Goal: Task Accomplishment & Management: Complete application form

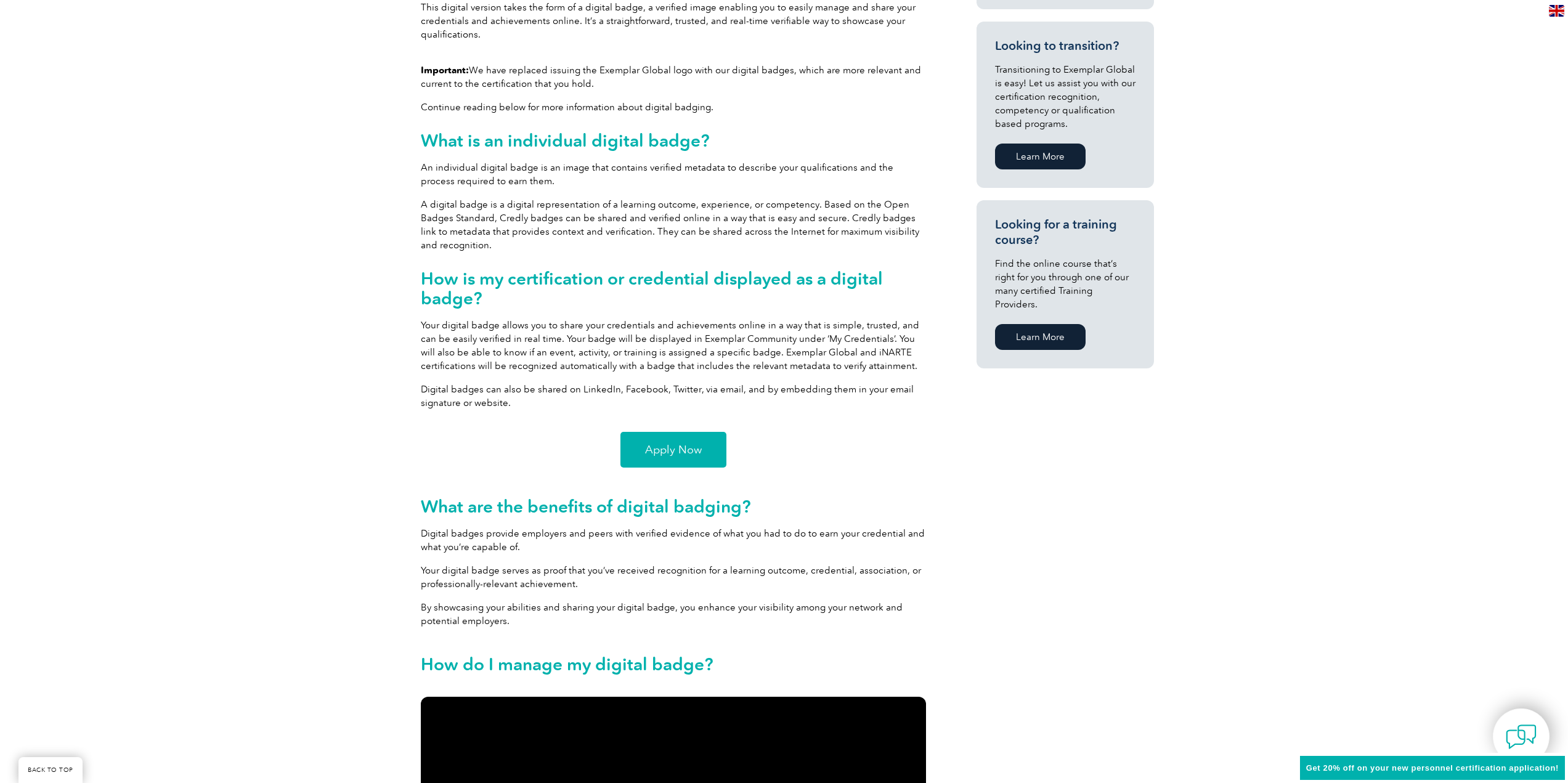
scroll to position [677, 0]
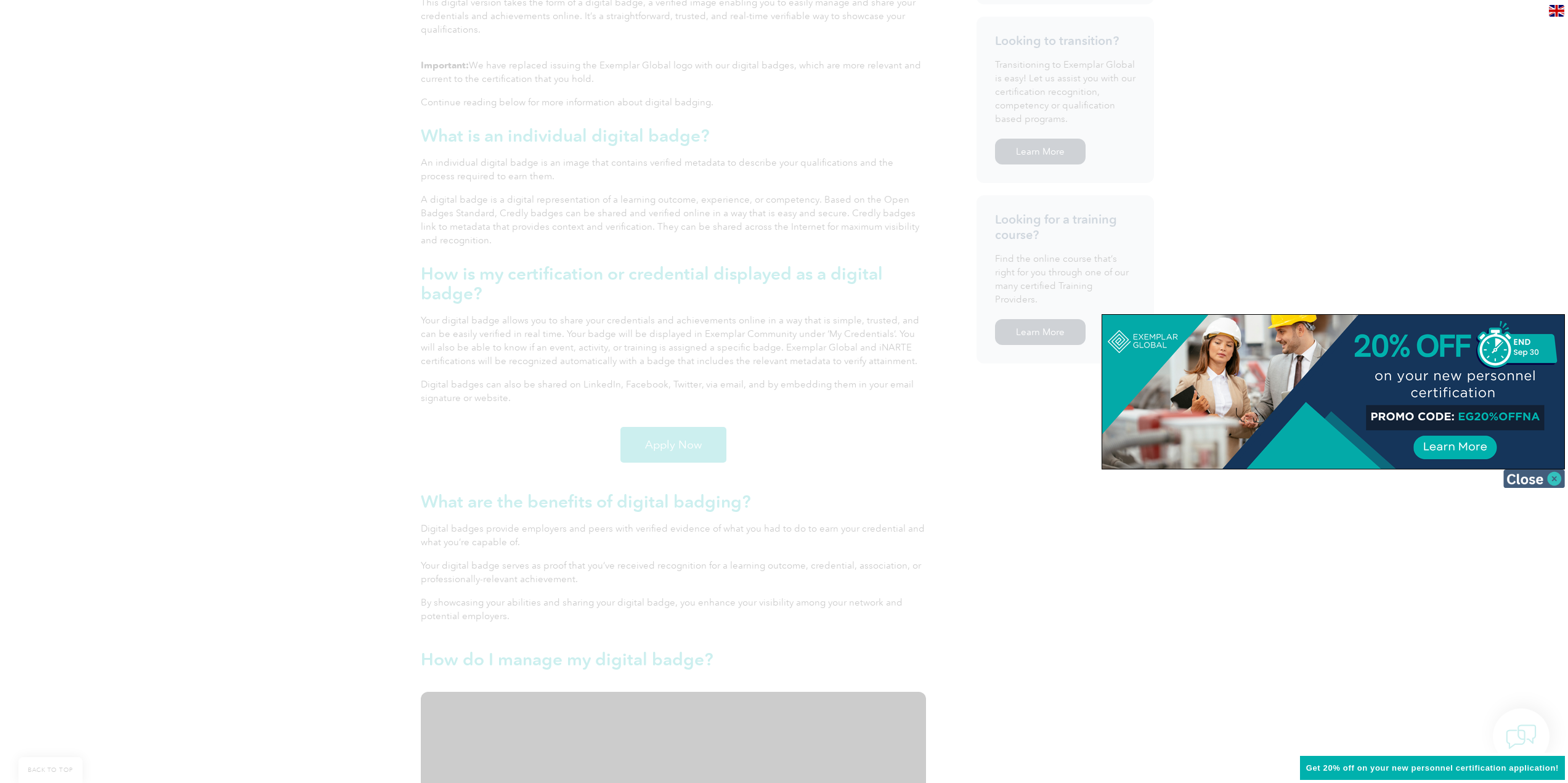
click at [1559, 478] on img at bounding box center [1534, 479] width 62 height 18
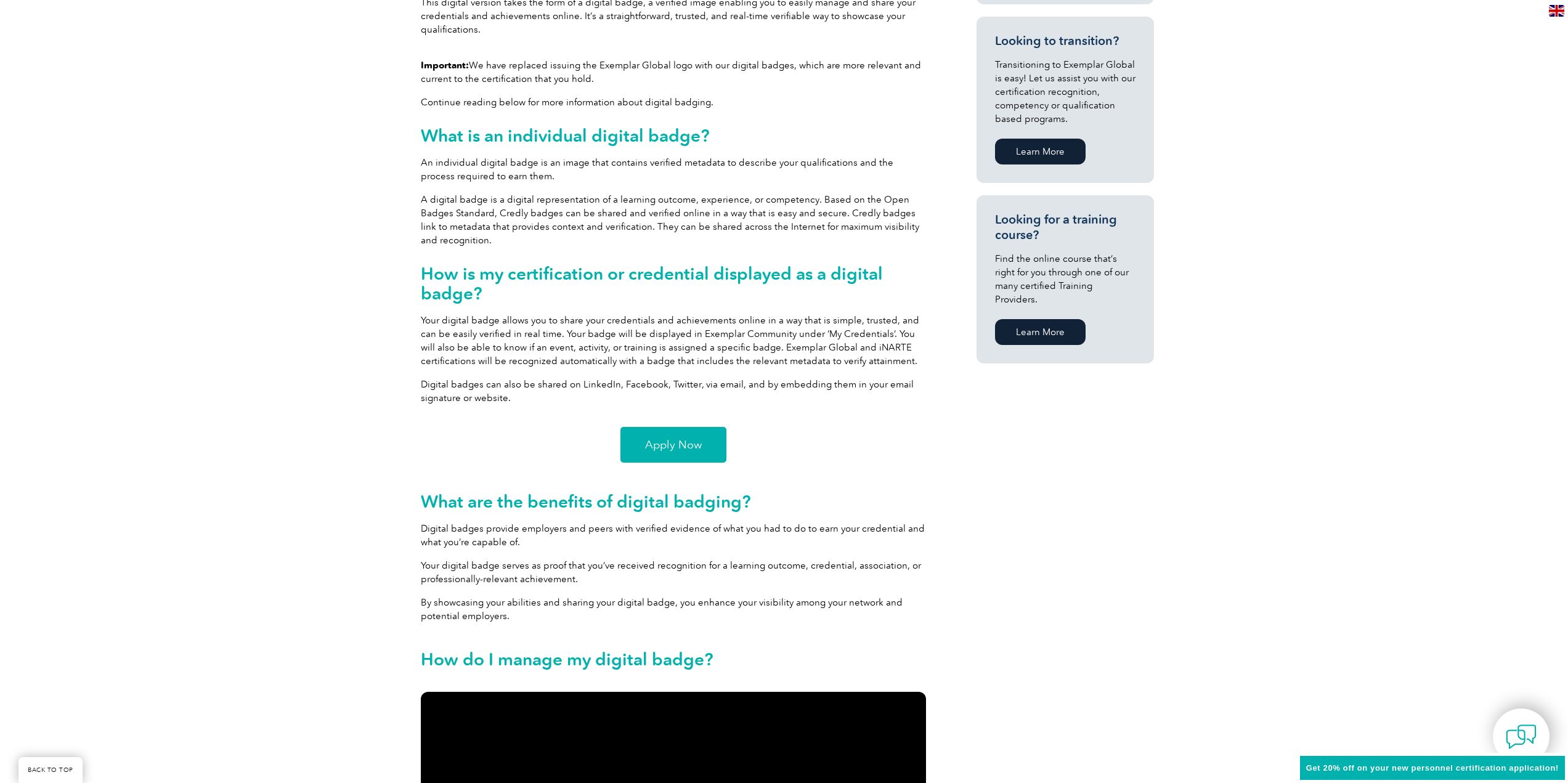
click at [673, 440] on span "Apply Now" at bounding box center [674, 445] width 57 height 11
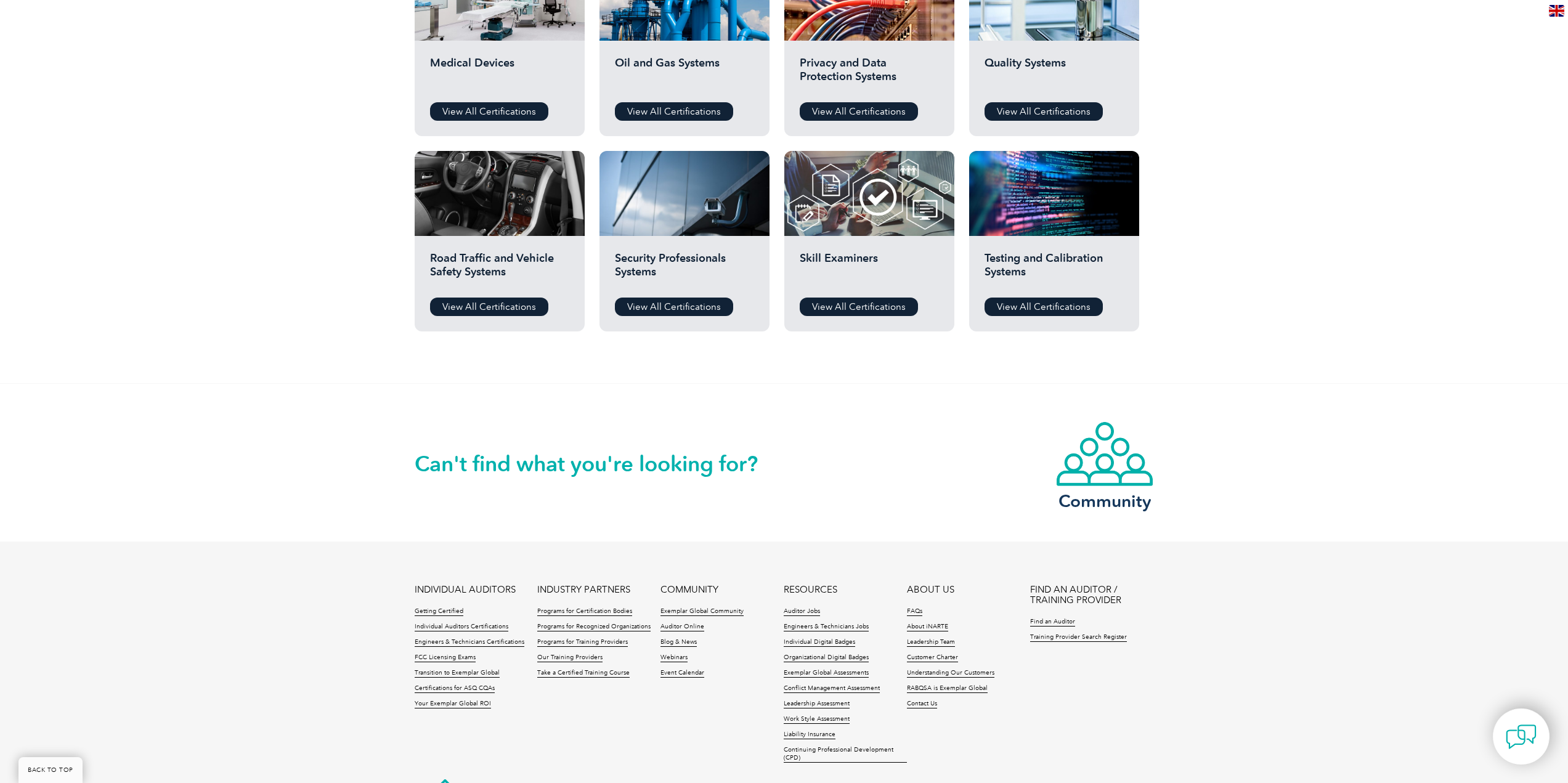
scroll to position [996, 0]
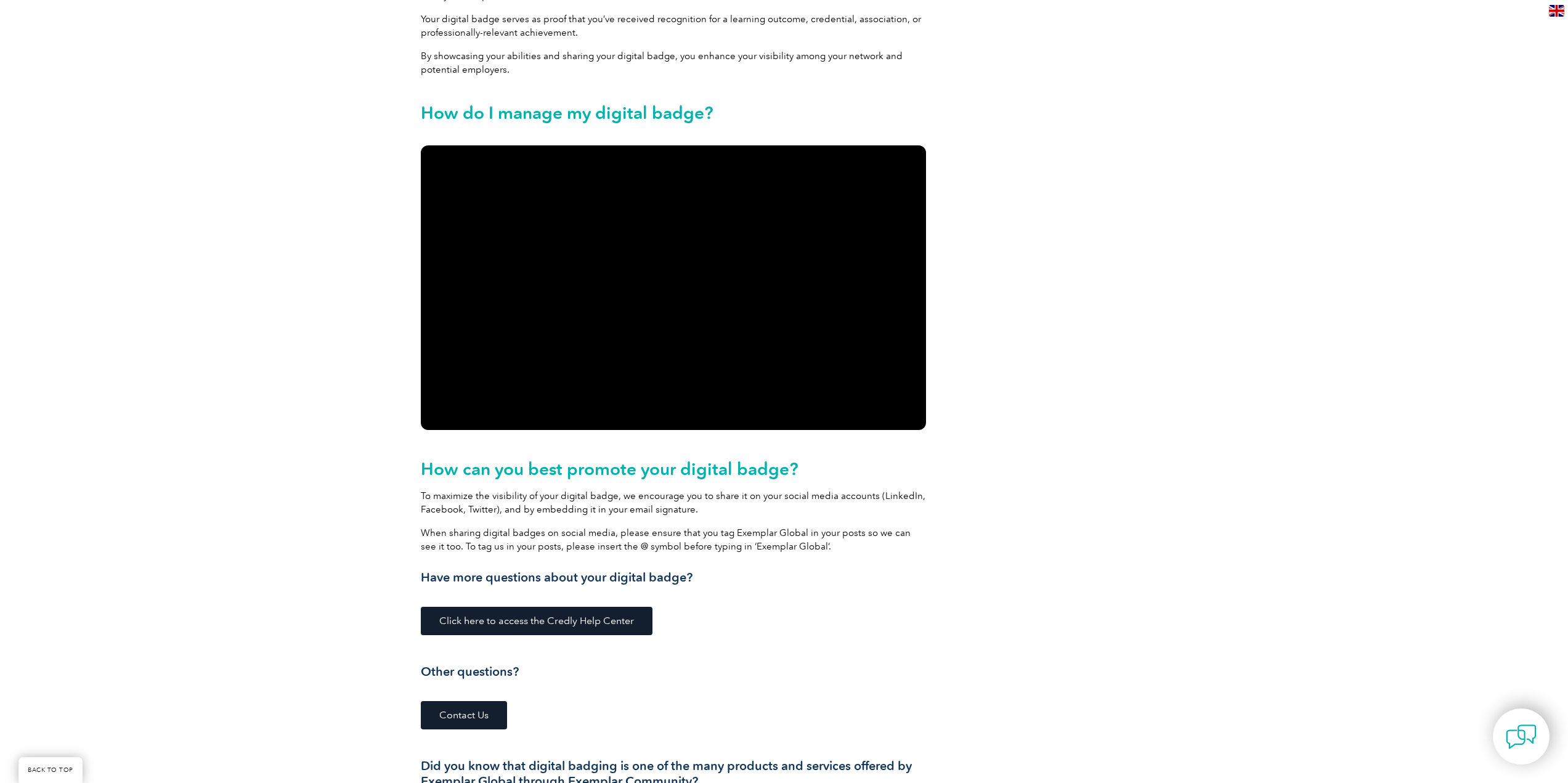
scroll to position [1232, 0]
